Goal: Information Seeking & Learning: Check status

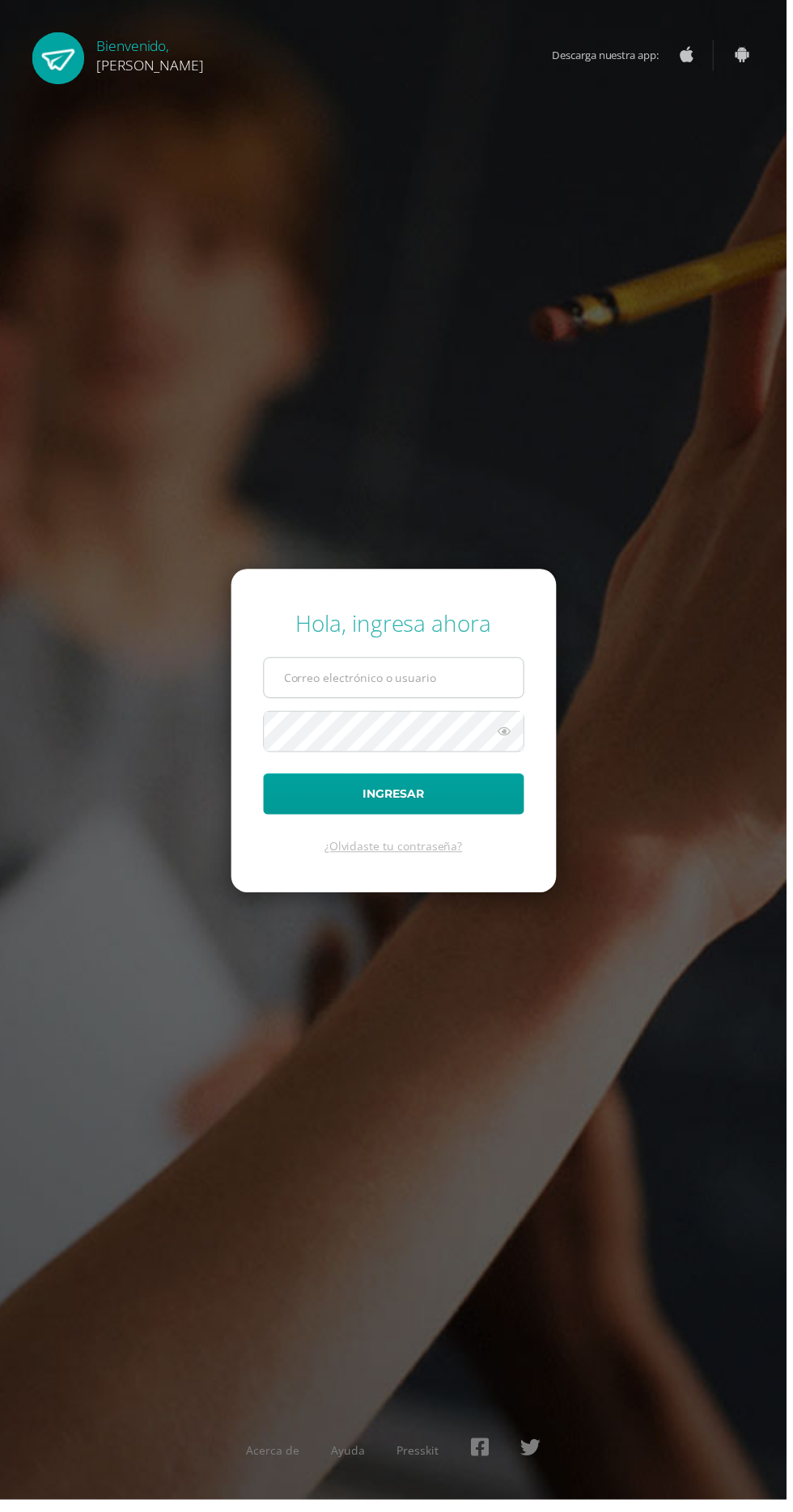
click at [320, 703] on input "text" at bounding box center [396, 682] width 261 height 40
type input "20190147@ps.gt"
click at [265, 780] on button "Ingresar" at bounding box center [396, 800] width 263 height 41
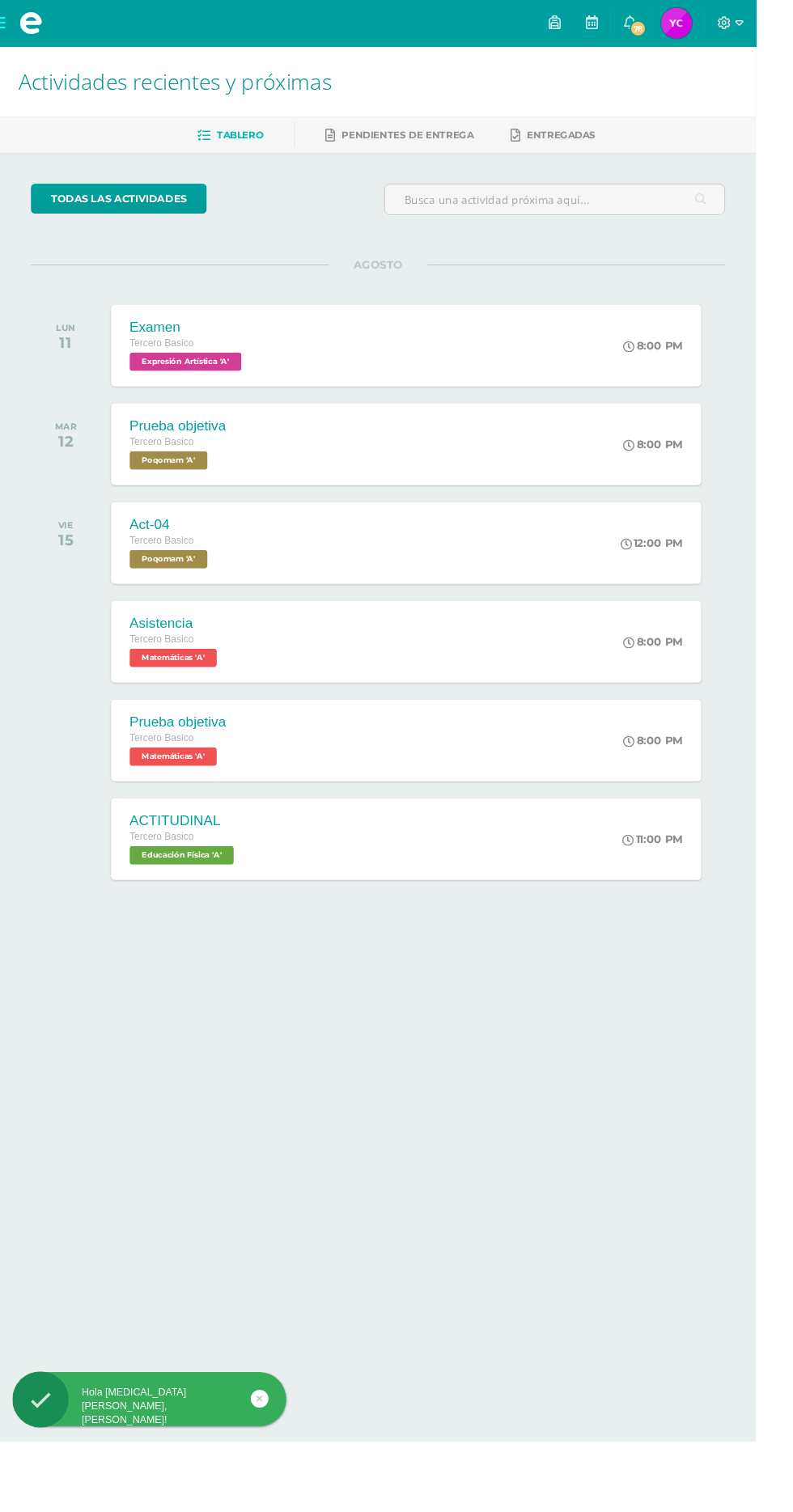
click at [726, 31] on img at bounding box center [709, 24] width 33 height 33
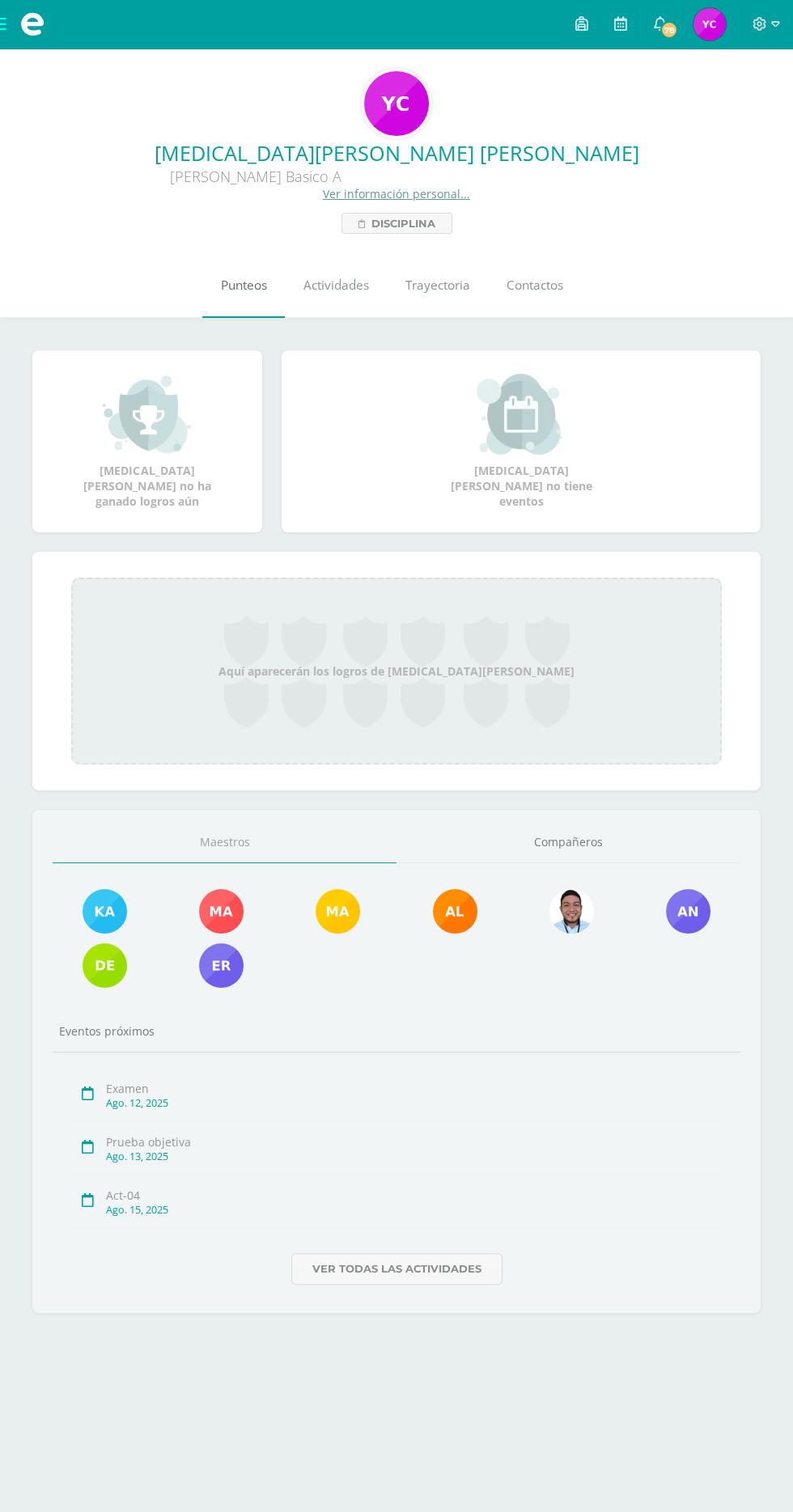
click at [227, 279] on span "Punteos" at bounding box center [244, 285] width 46 height 17
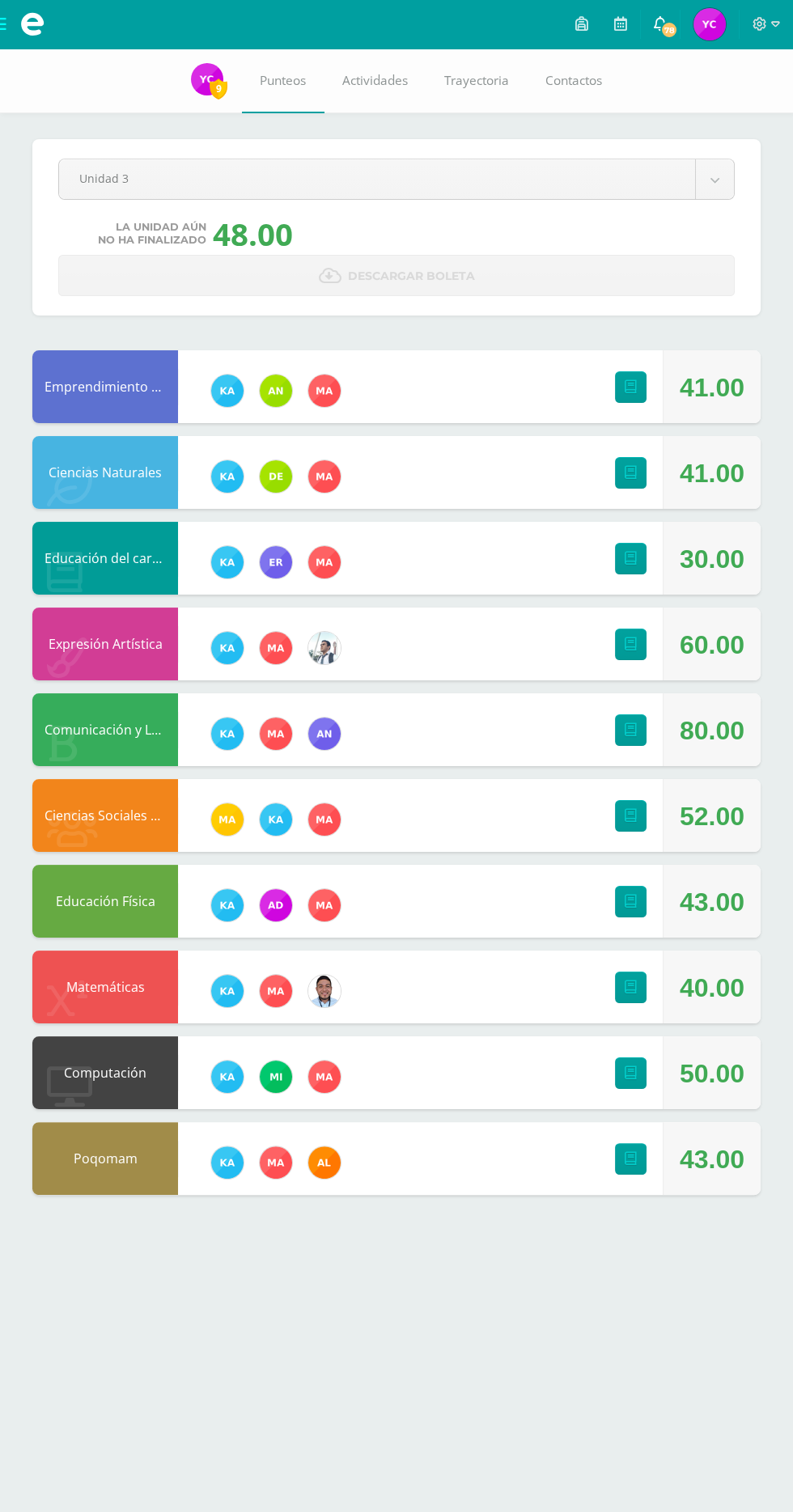
click at [670, 29] on span "78" at bounding box center [669, 30] width 17 height 17
click at [723, 174] on body "Mis cursos Archivos Cerrar panel Ciencias Naturales Tercero Basico "A" Ciencias…" at bounding box center [396, 613] width 793 height 1227
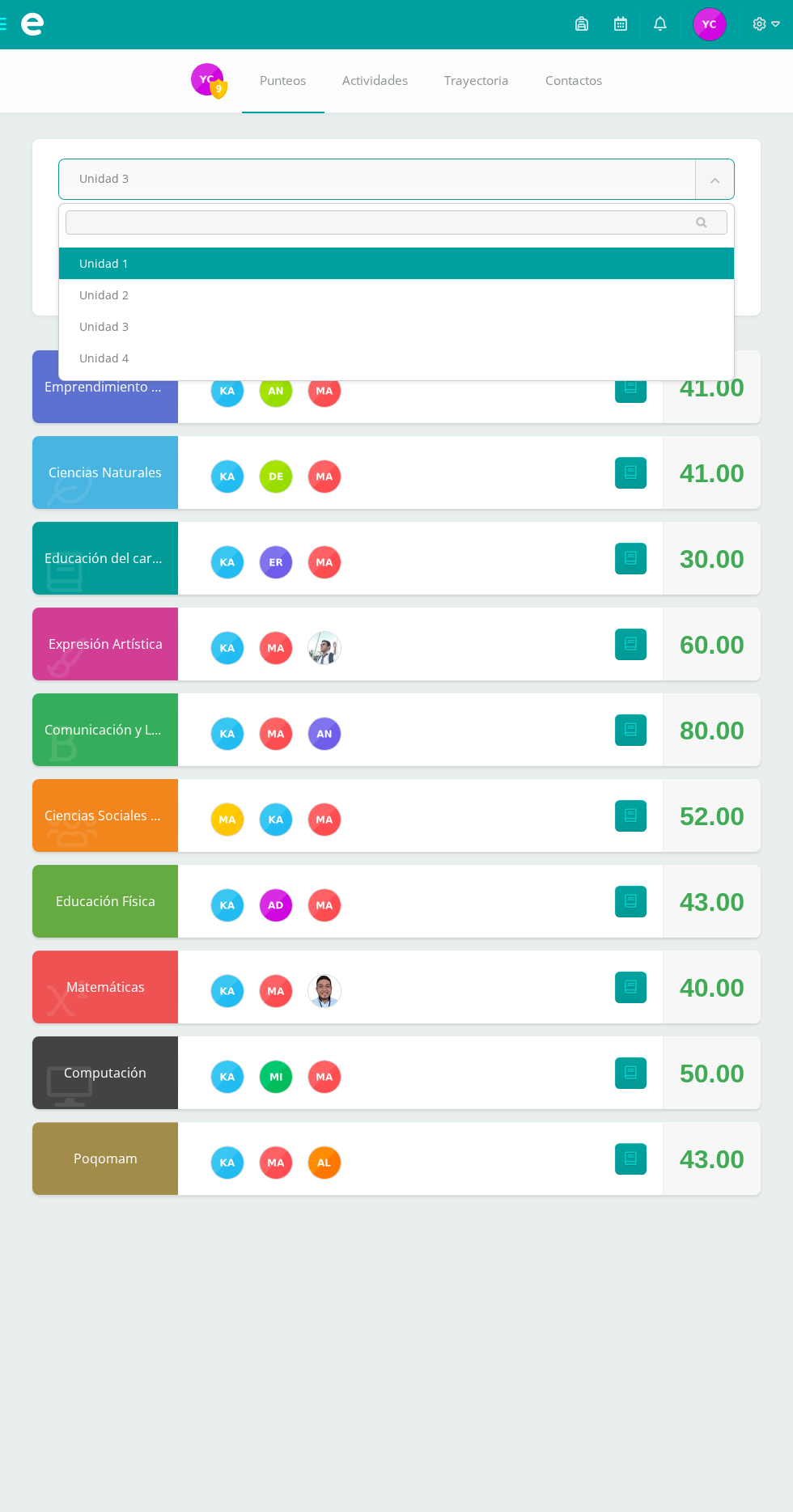
select select "Unidad 1"
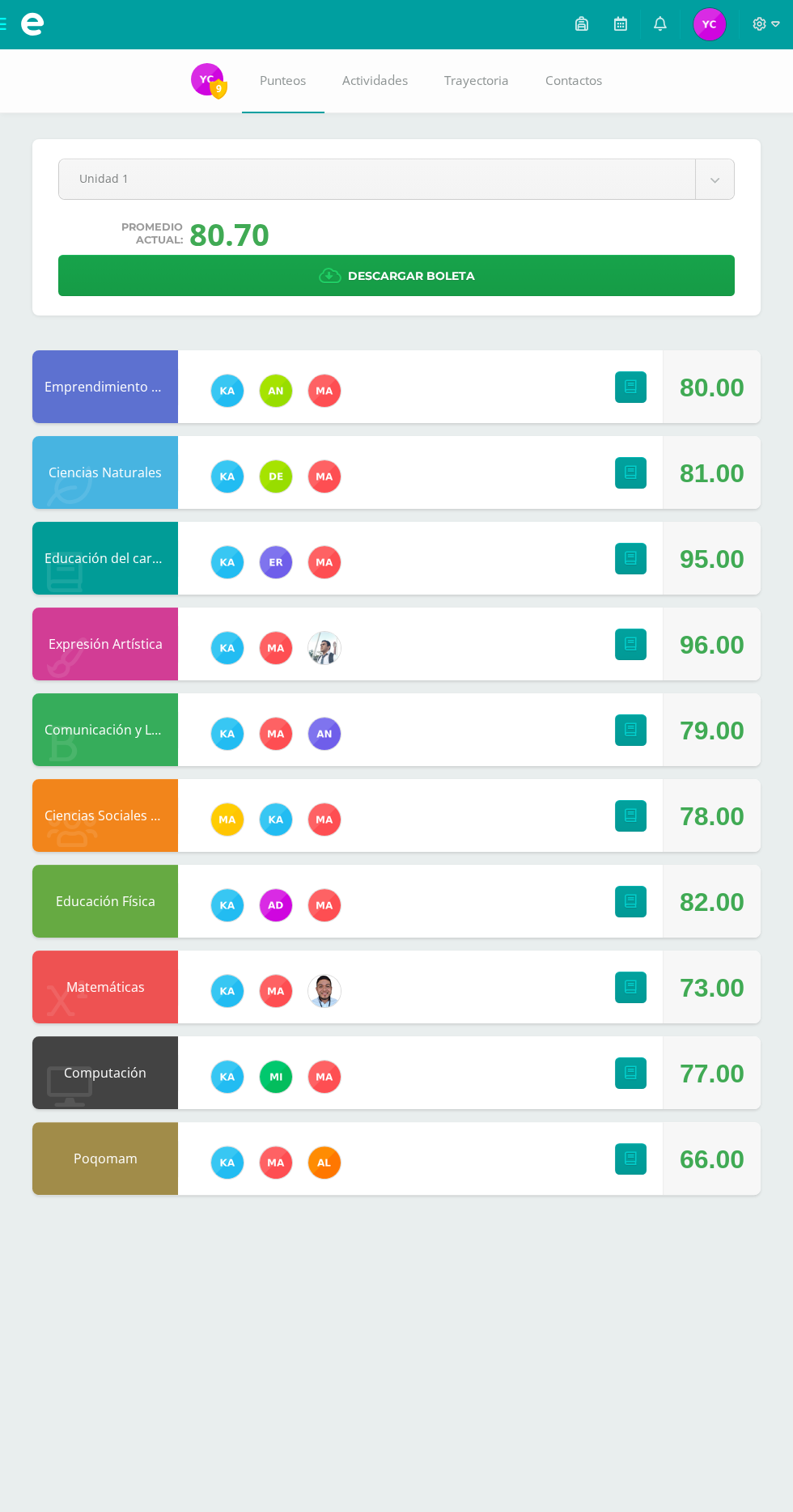
click at [733, 132] on div "Pendiente Unidad 1 Unidad 1 Unidad 2 Unidad 3 Unidad 4 Promedio actual: 80.70 D…" at bounding box center [396, 637] width 793 height 1179
click at [714, 169] on body "Mis cursos Archivos Cerrar panel Ciencias Naturales Tercero Basico "A" Ciencias…" at bounding box center [396, 613] width 793 height 1227
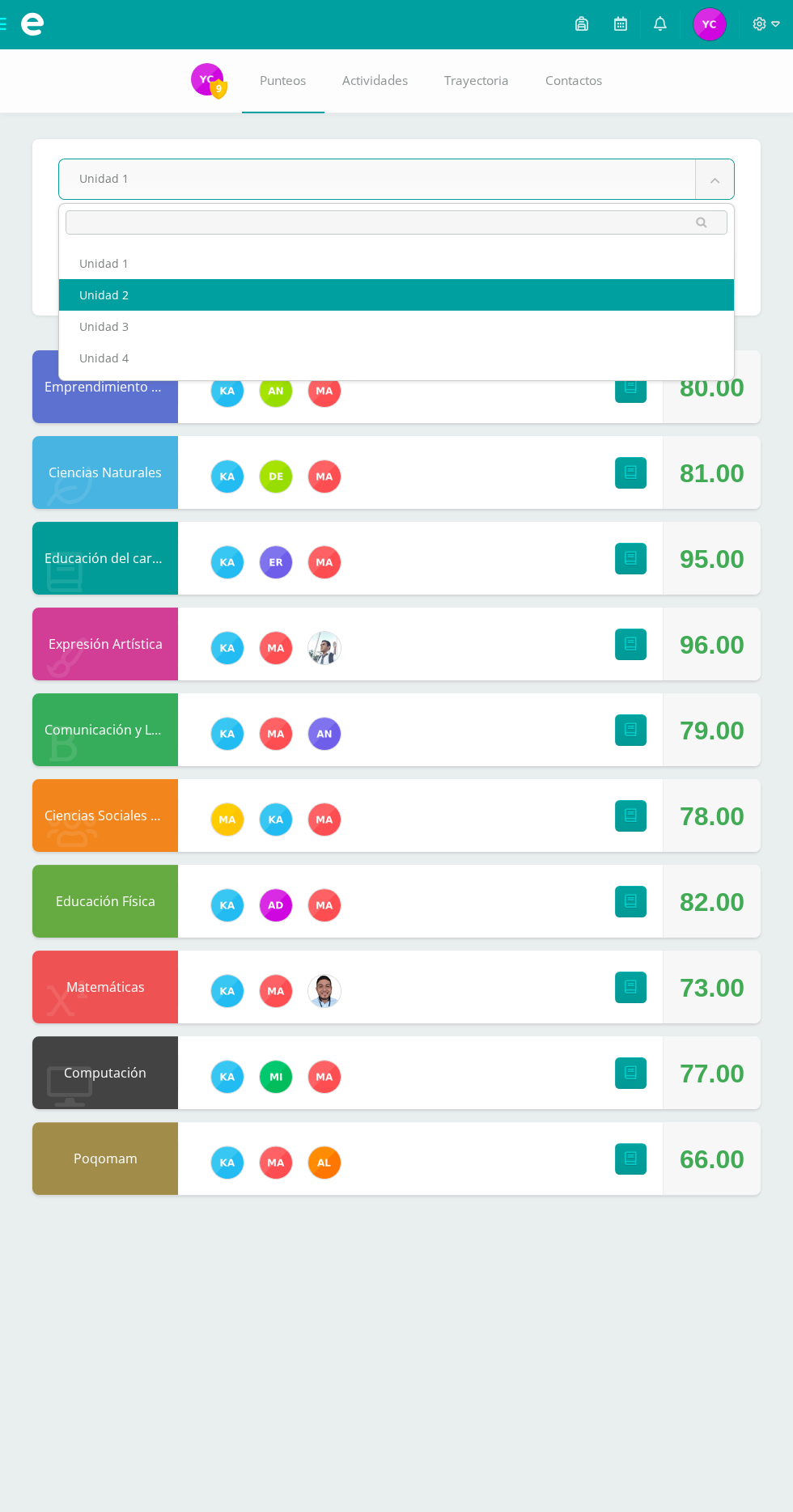
select select "Unidad 2"
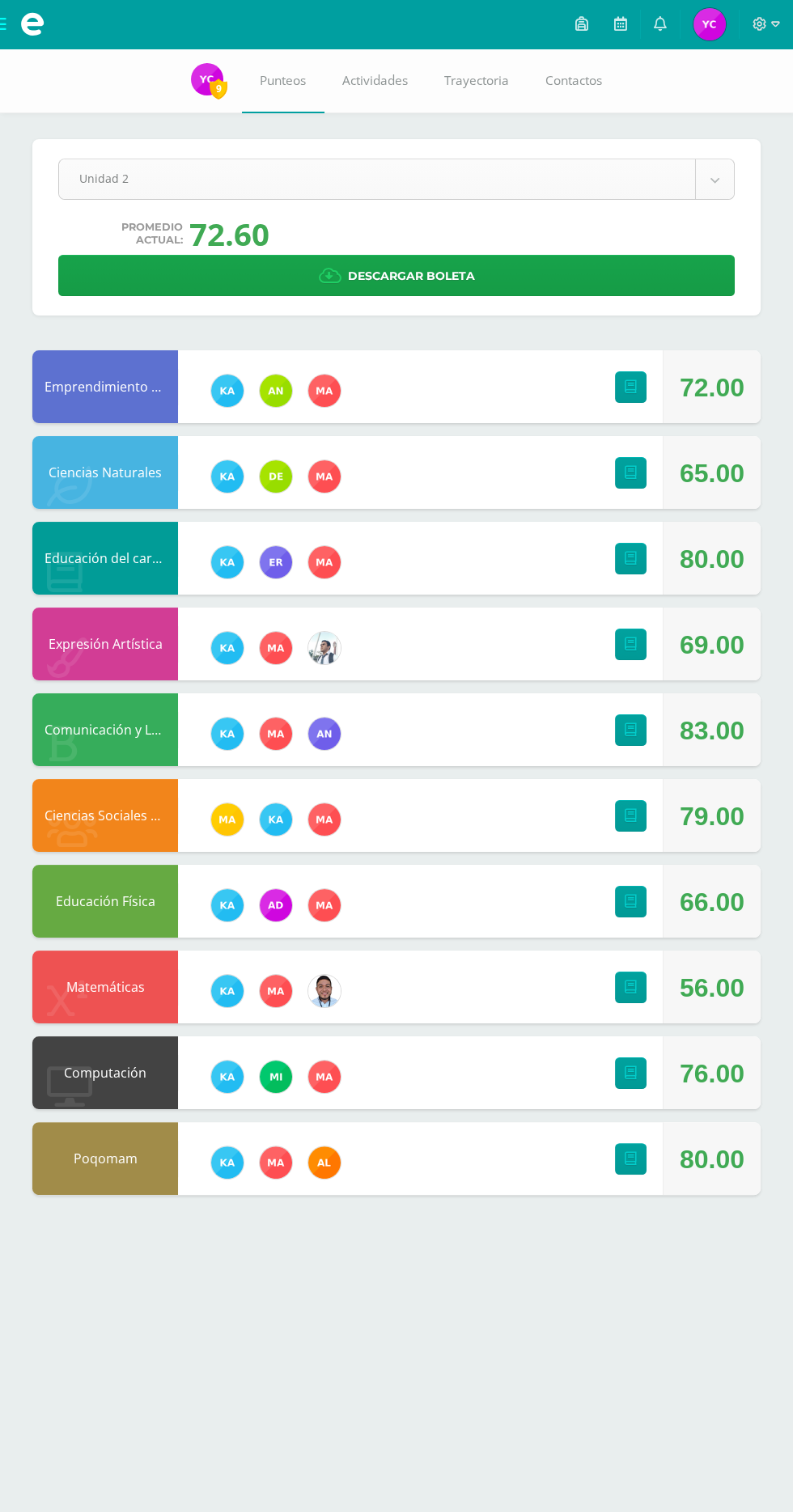
click at [714, 179] on body "Mis cursos Archivos Cerrar panel Ciencias Naturales Tercero Basico "A" Ciencias…" at bounding box center [396, 613] width 793 height 1227
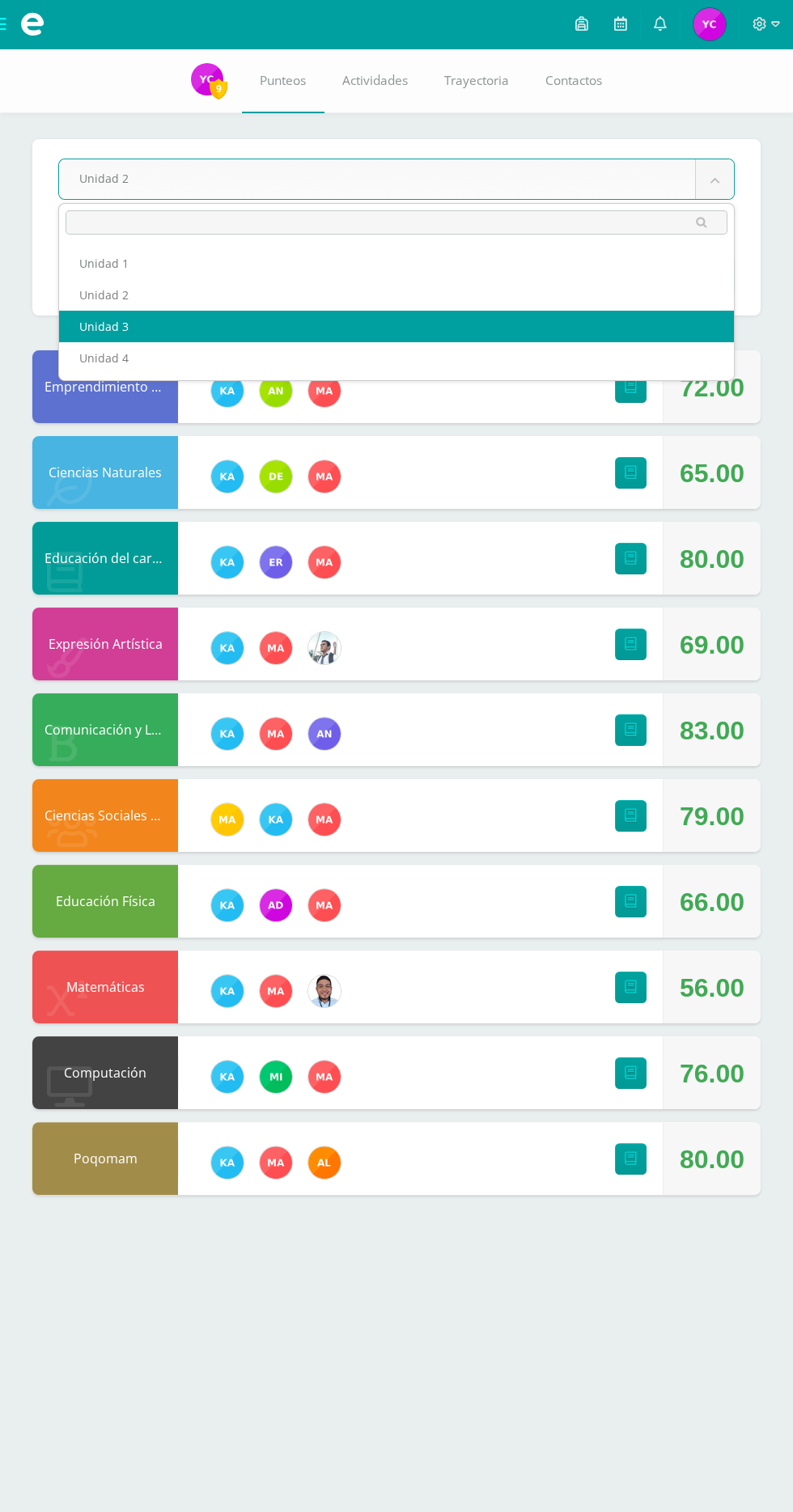
select select "Unidad 3"
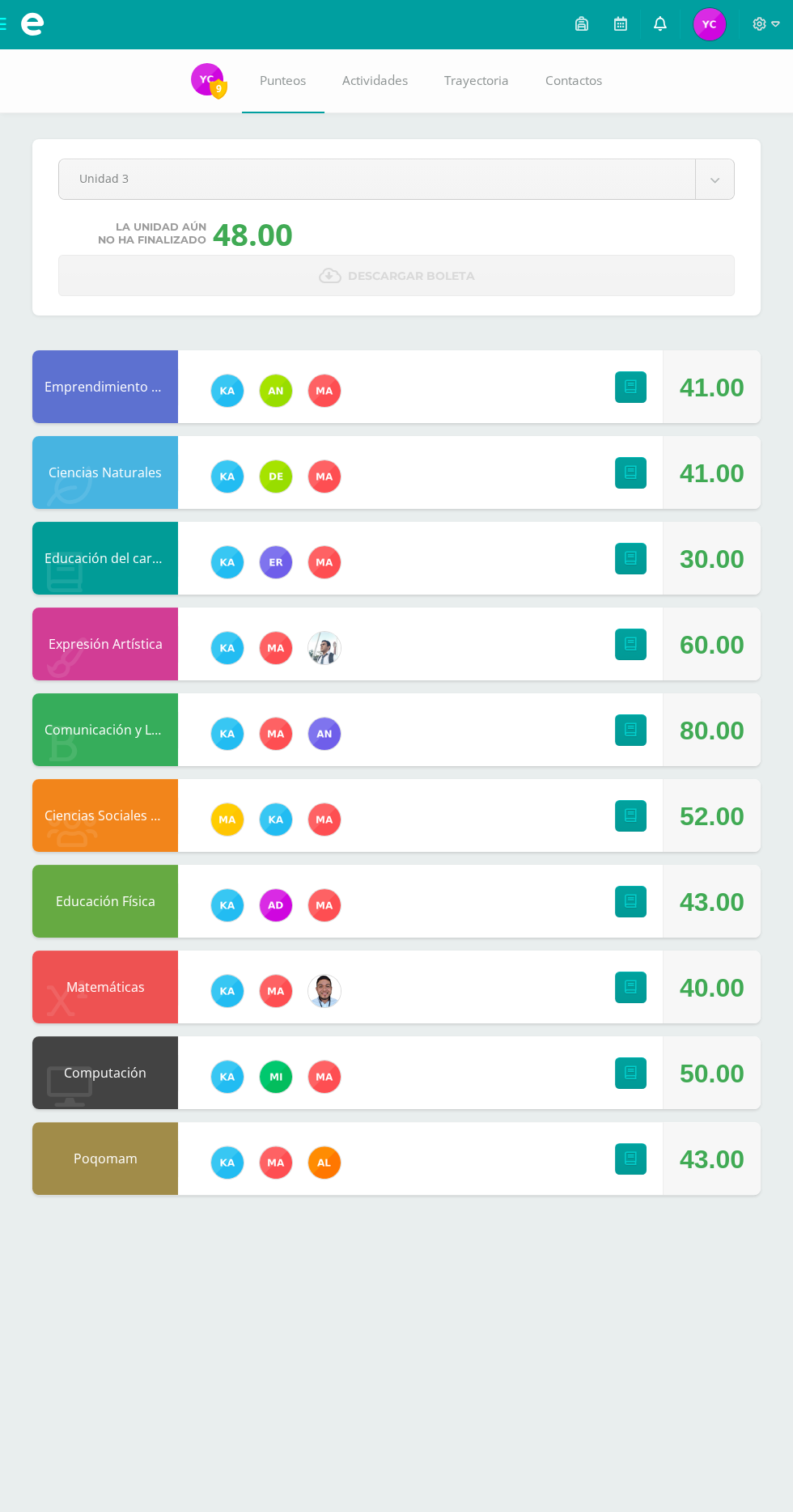
click at [669, 32] on link at bounding box center [660, 24] width 39 height 48
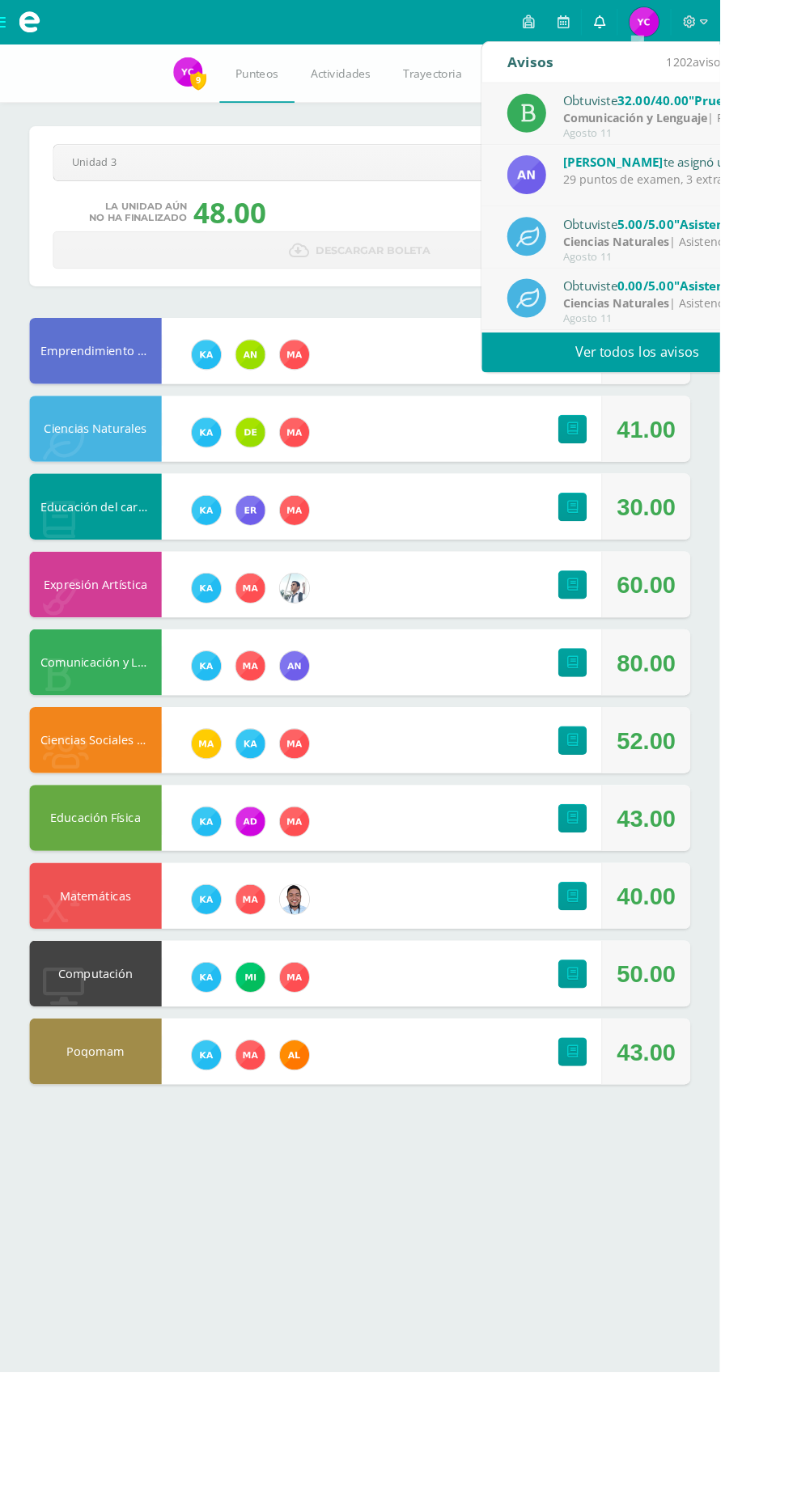
scroll to position [269, 0]
click at [642, 378] on link "Ver todos los avisos" at bounding box center [701, 387] width 342 height 44
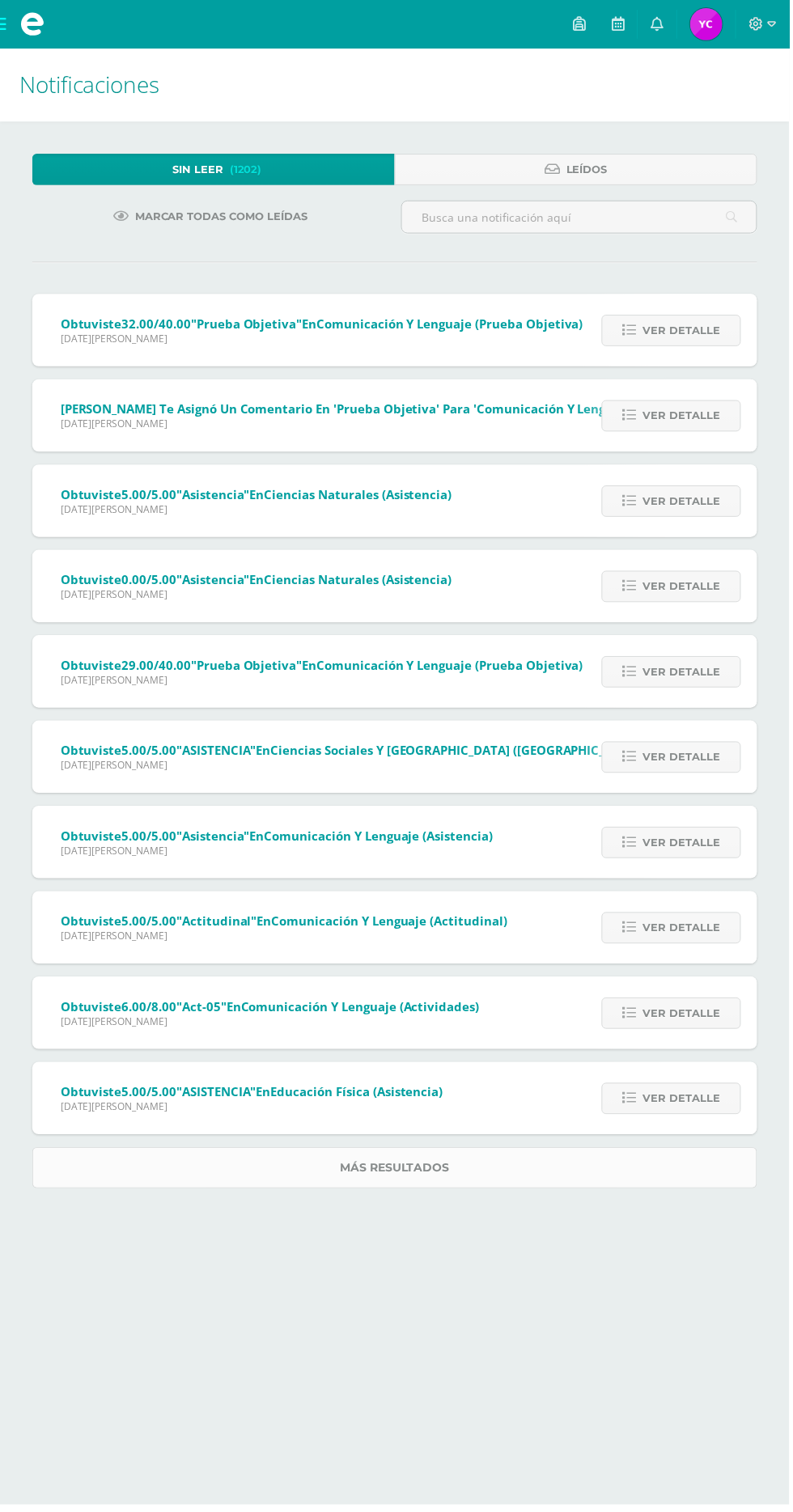
click at [266, 1180] on link "Más resultados" at bounding box center [396, 1173] width 727 height 41
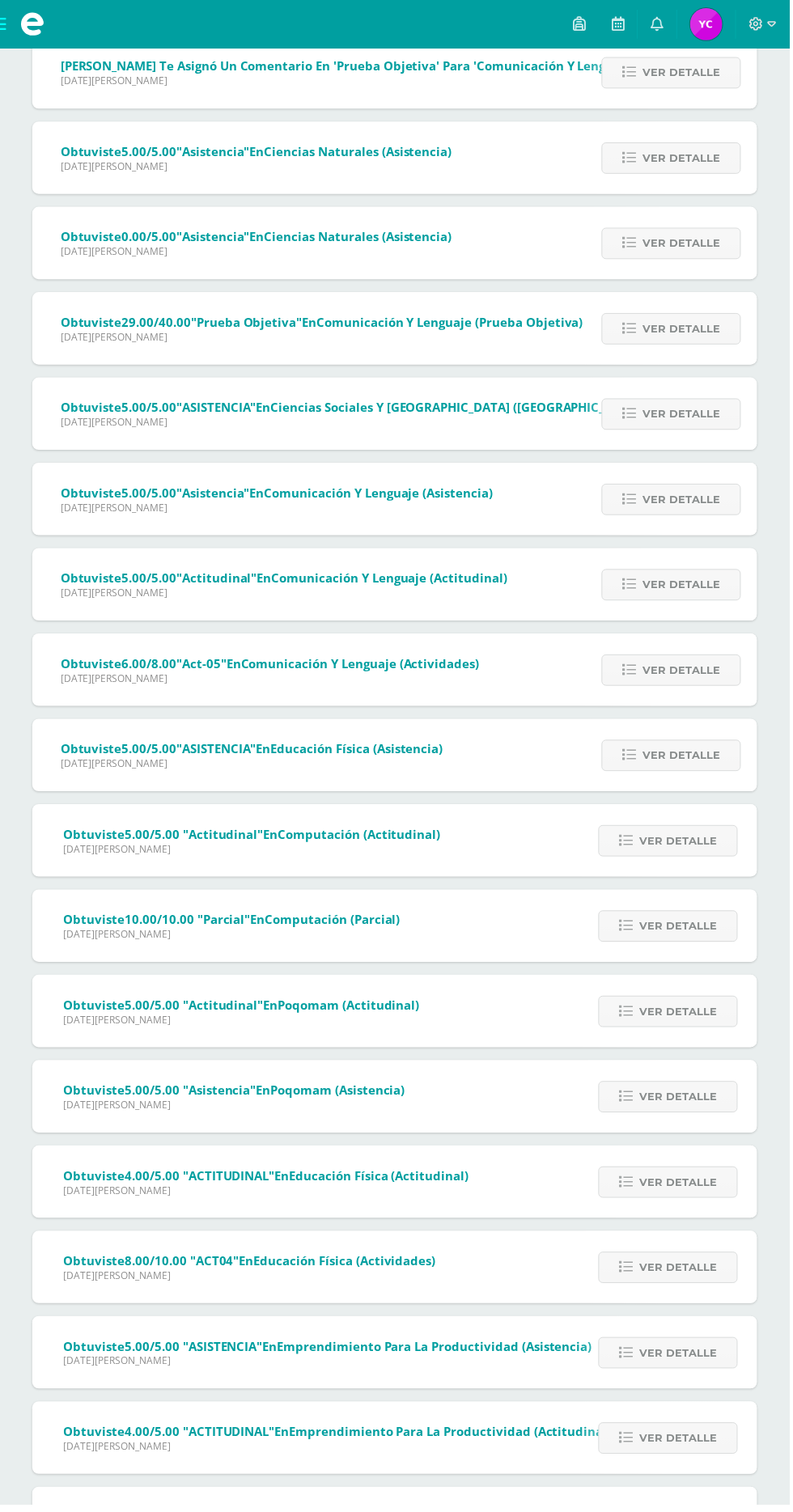
scroll to position [390, 0]
